Goal: Find specific page/section: Find specific page/section

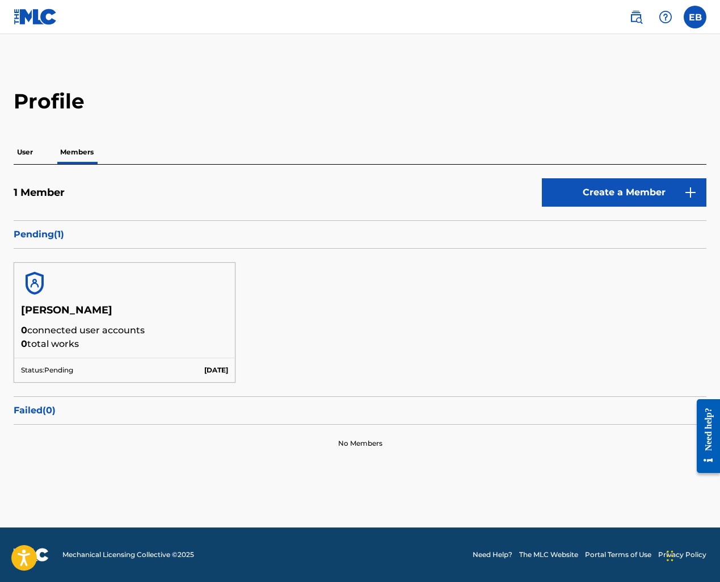
click at [23, 152] on p "User" at bounding box center [25, 152] width 23 height 24
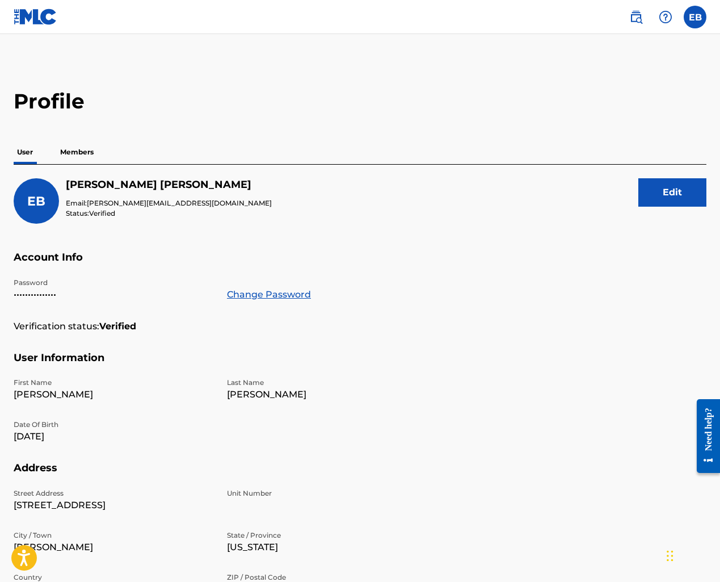
click at [81, 156] on p "Members" at bounding box center [77, 152] width 40 height 24
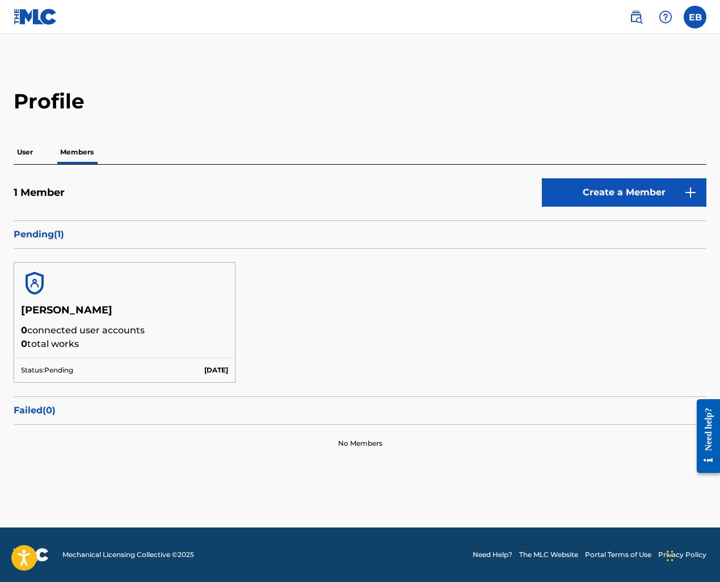
click at [41, 236] on p "Pending ( 1 )" at bounding box center [360, 235] width 693 height 14
drag, startPoint x: 57, startPoint y: 234, endPoint x: 12, endPoint y: 233, distance: 45.4
click at [12, 233] on div "Profile User Members 1 Member Create a Member Pending ( 1 ) Erik Kane 0 connect…" at bounding box center [360, 276] width 720 height 374
click at [72, 237] on p "Pending ( 1 )" at bounding box center [360, 235] width 693 height 14
click at [36, 23] on img at bounding box center [36, 17] width 44 height 16
